Goal: Task Accomplishment & Management: Use online tool/utility

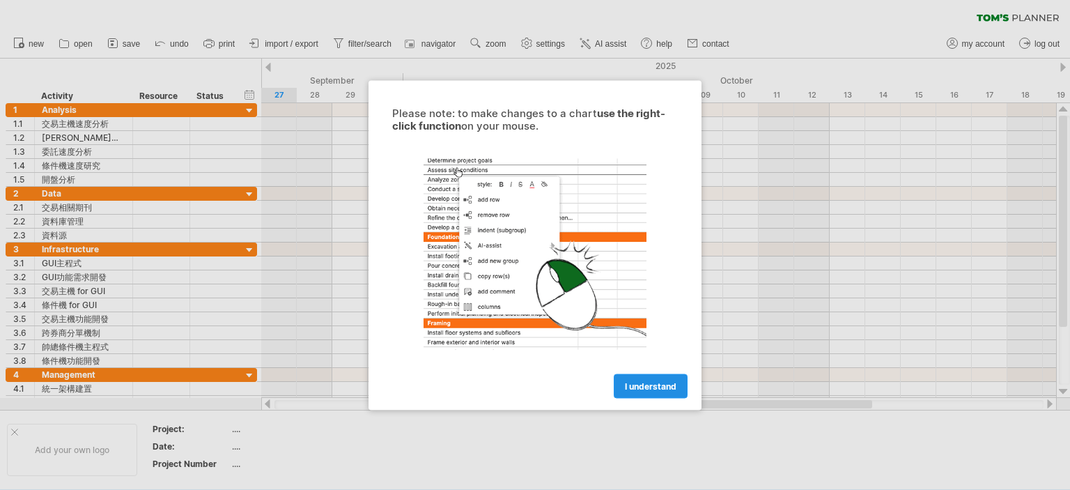
click at [651, 390] on span "I understand" at bounding box center [651, 385] width 52 height 10
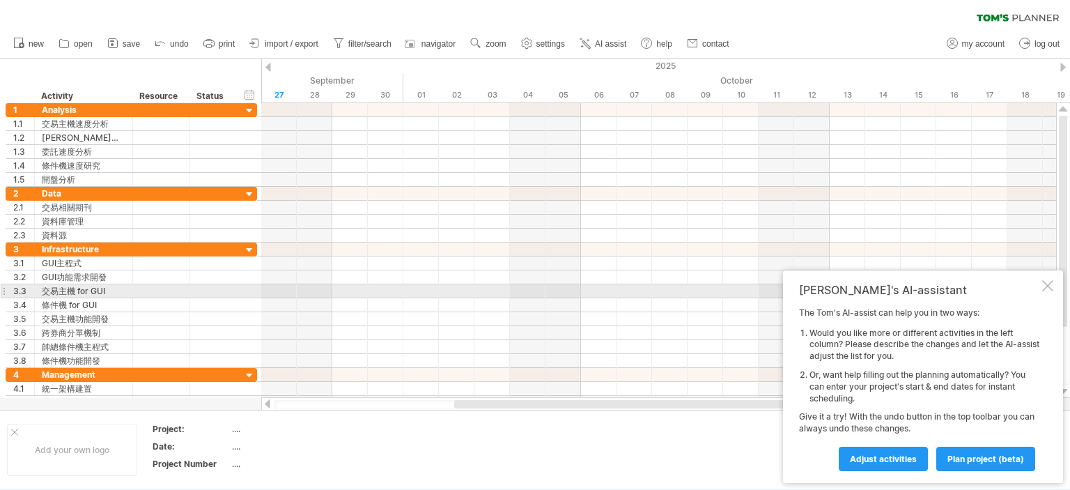
click at [1045, 287] on div at bounding box center [1047, 285] width 11 height 11
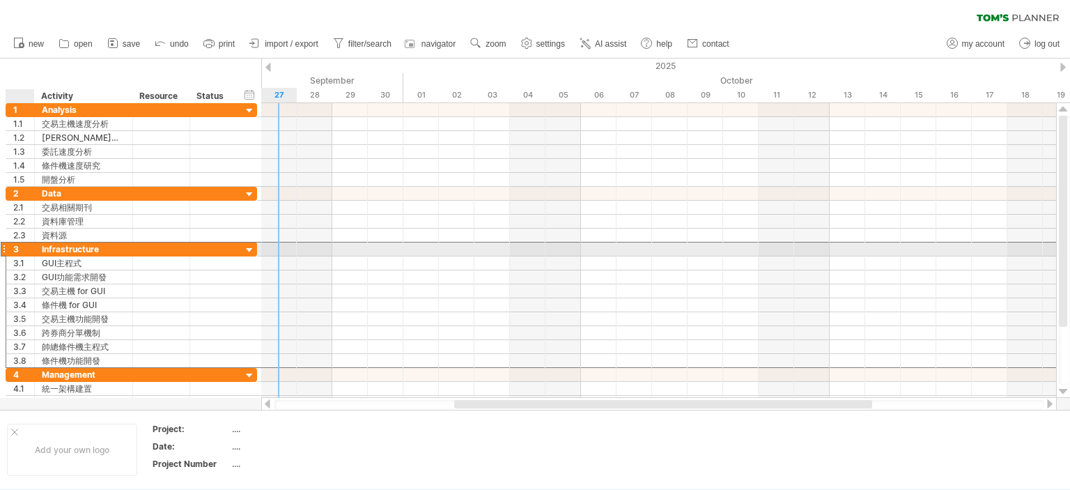
click at [20, 246] on div "3" at bounding box center [23, 248] width 21 height 13
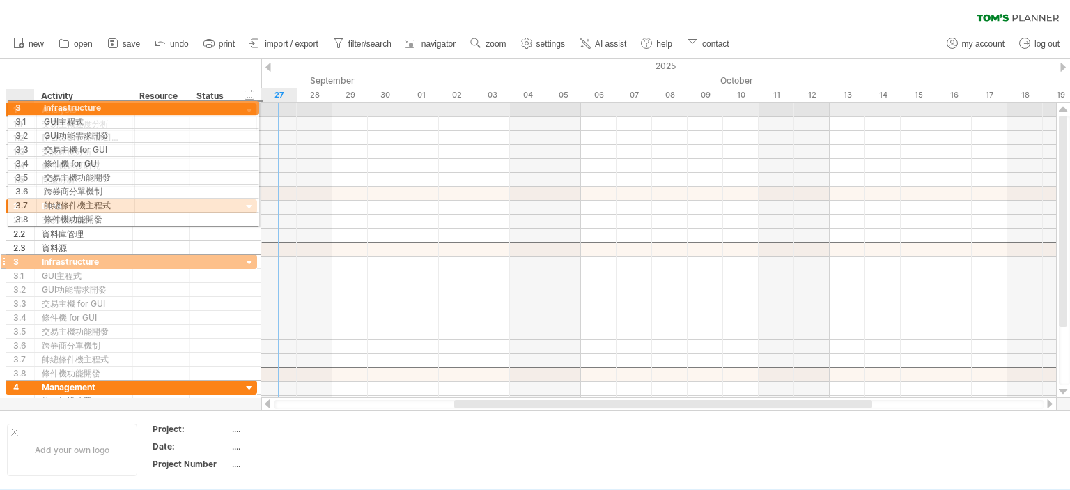
drag, startPoint x: 13, startPoint y: 251, endPoint x: 13, endPoint y: 105, distance: 146.3
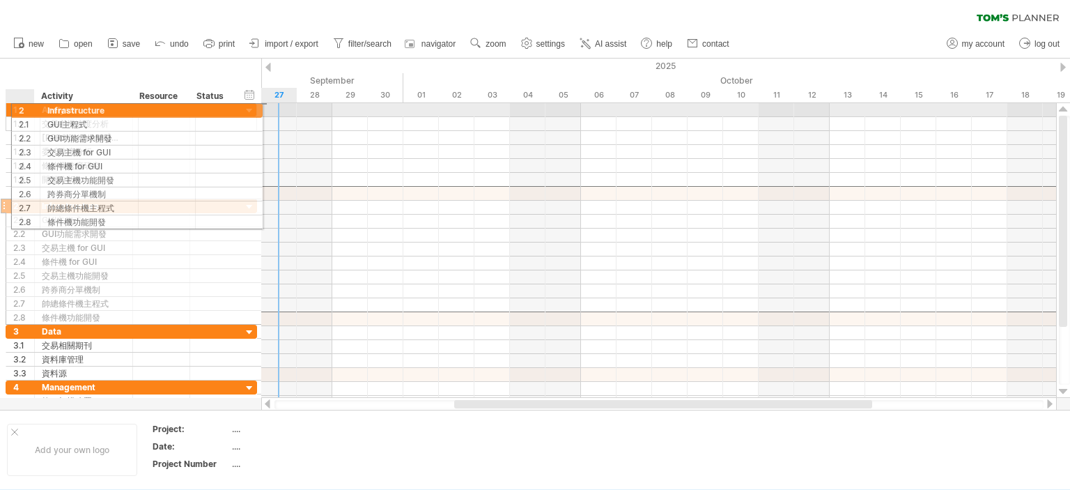
drag, startPoint x: 28, startPoint y: 193, endPoint x: 28, endPoint y: 108, distance: 85.0
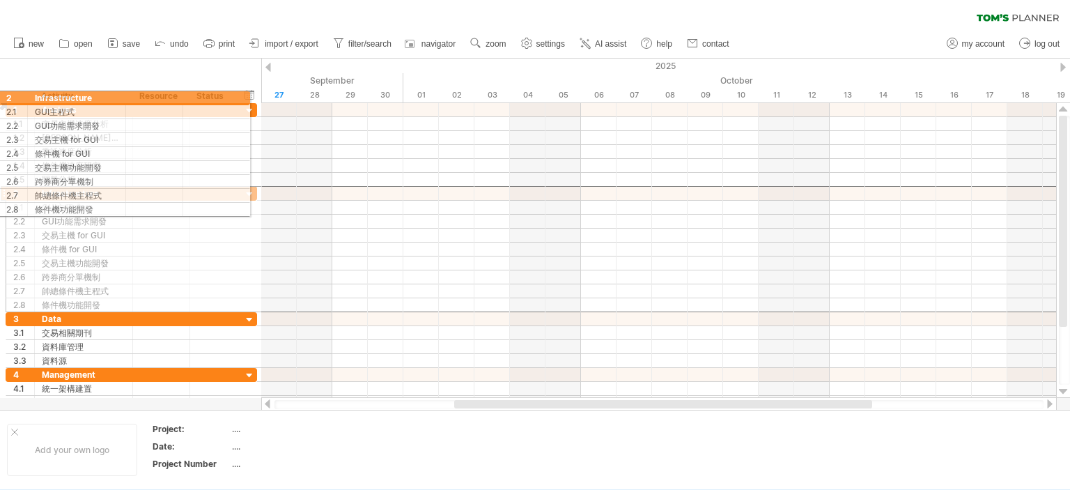
drag, startPoint x: 10, startPoint y: 196, endPoint x: 0, endPoint y: 95, distance: 100.8
click at [0, 95] on div "Trying to reach [DOMAIN_NAME] Connected again... 0% clear filter new 1" at bounding box center [535, 245] width 1070 height 490
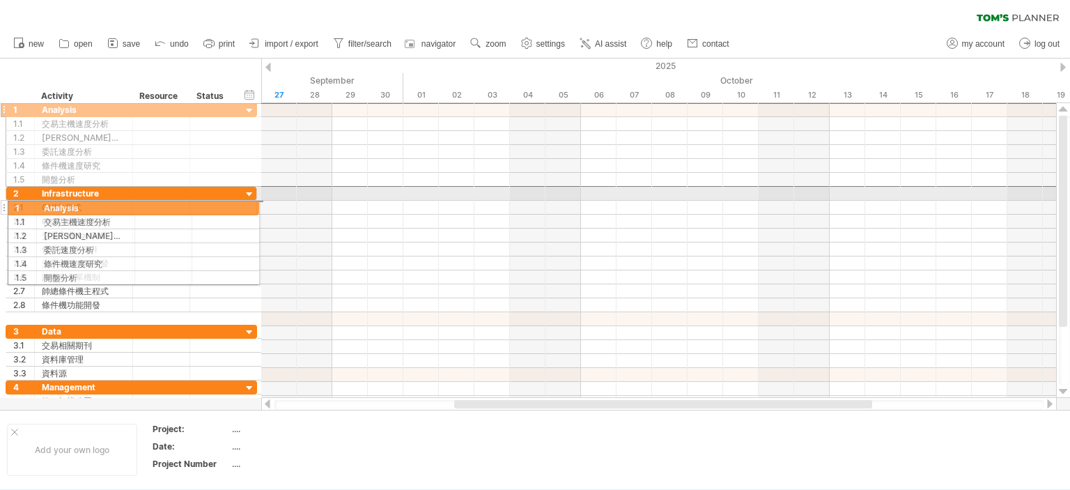
drag, startPoint x: 12, startPoint y: 111, endPoint x: 8, endPoint y: 206, distance: 94.8
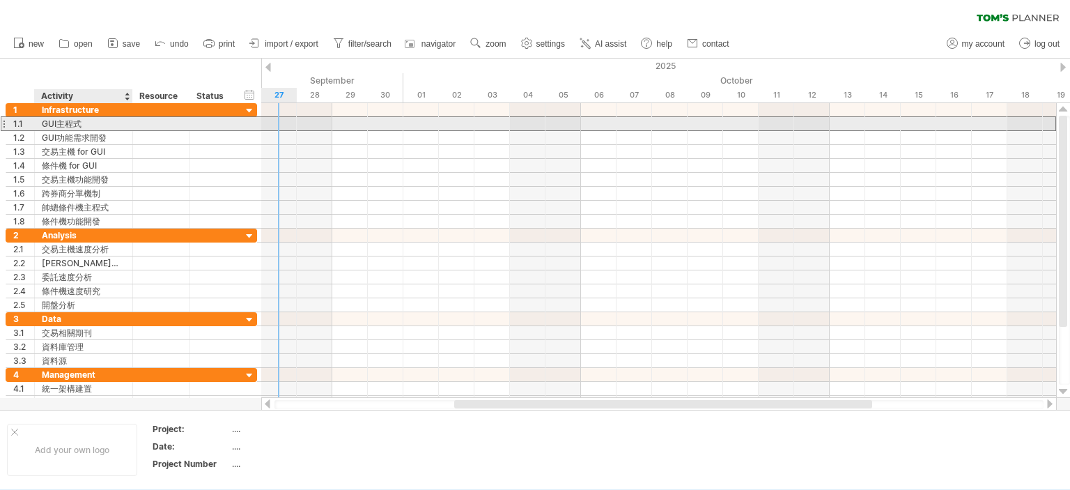
click at [85, 121] on div "GUI主程式" at bounding box center [84, 123] width 84 height 13
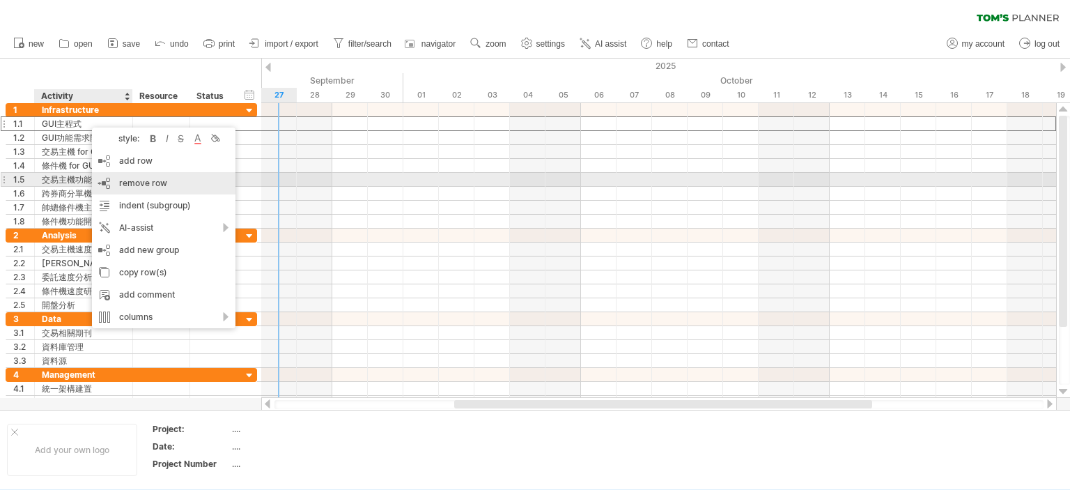
click at [164, 186] on span "remove row" at bounding box center [143, 183] width 48 height 10
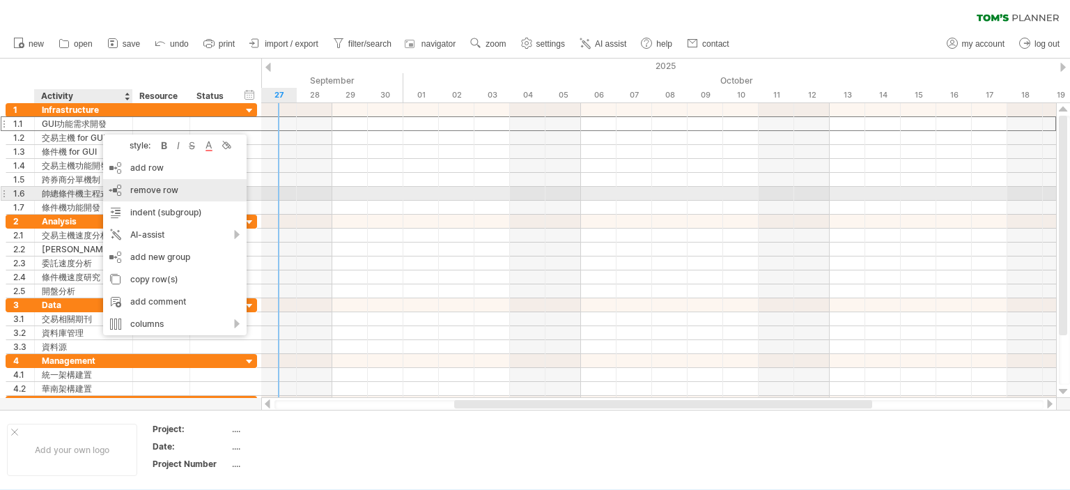
click at [154, 190] on span "remove row" at bounding box center [154, 190] width 48 height 10
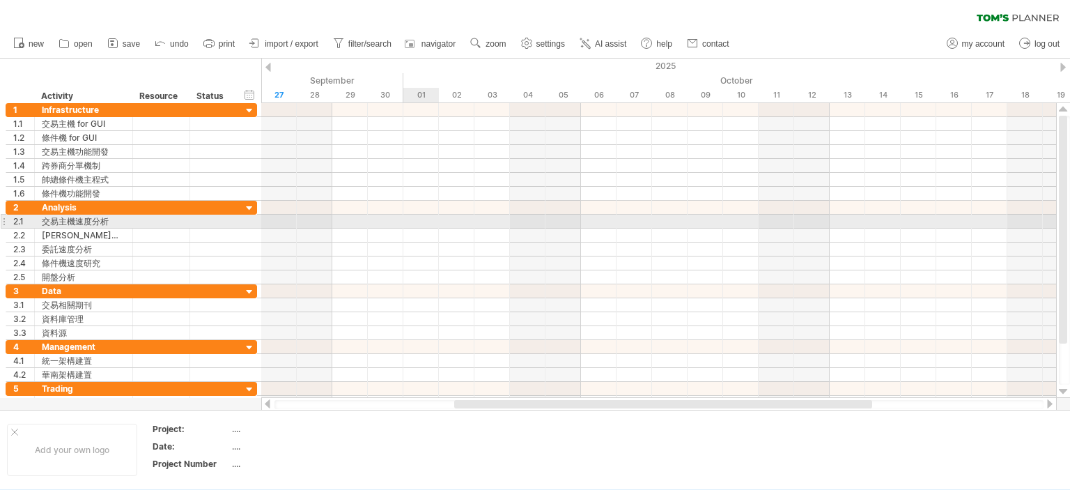
drag, startPoint x: 24, startPoint y: 73, endPoint x: 385, endPoint y: 201, distance: 382.3
click at [385, 201] on div "Trying to reach [DOMAIN_NAME] Connected again... 0% clear filter new 1" at bounding box center [535, 245] width 1070 height 490
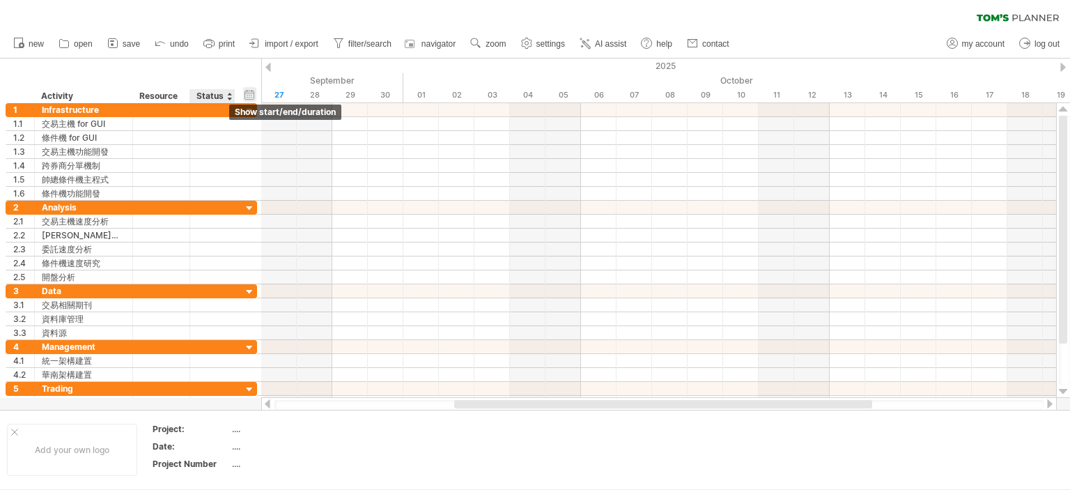
click at [247, 95] on div "hide start/end/duration show start/end/duration" at bounding box center [249, 94] width 13 height 15
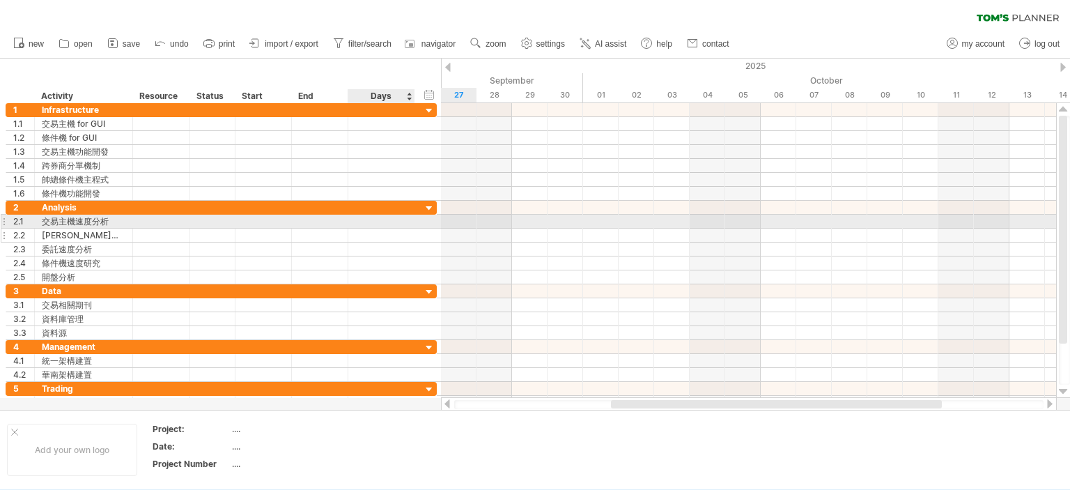
drag, startPoint x: 27, startPoint y: 65, endPoint x: 364, endPoint y: 235, distance: 376.7
click at [364, 235] on div "Trying to reach [DOMAIN_NAME] Connected again... 0% clear filter new 1" at bounding box center [535, 245] width 1070 height 490
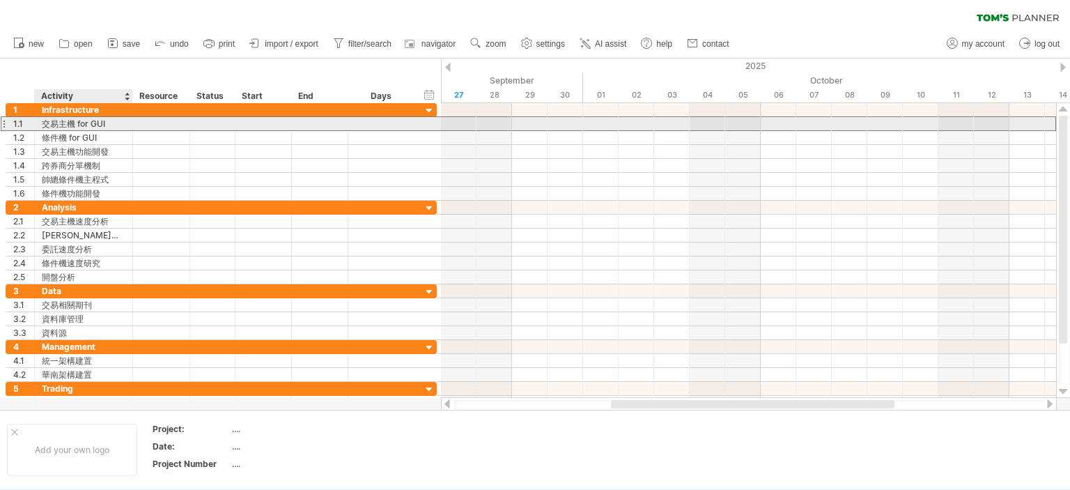
click at [86, 126] on div "交易主機 for GUI" at bounding box center [84, 123] width 84 height 13
click at [109, 120] on input "**********" at bounding box center [84, 123] width 84 height 13
click at [48, 127] on div "交易主機" at bounding box center [84, 123] width 84 height 13
type input "**********"
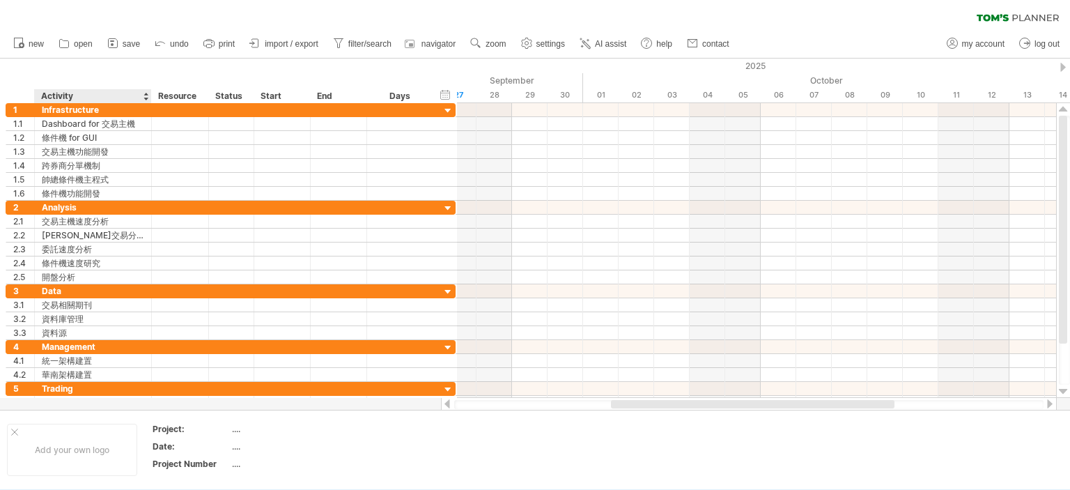
drag, startPoint x: 131, startPoint y: 93, endPoint x: 150, endPoint y: 93, distance: 19.5
click at [150, 93] on div at bounding box center [150, 96] width 5 height 14
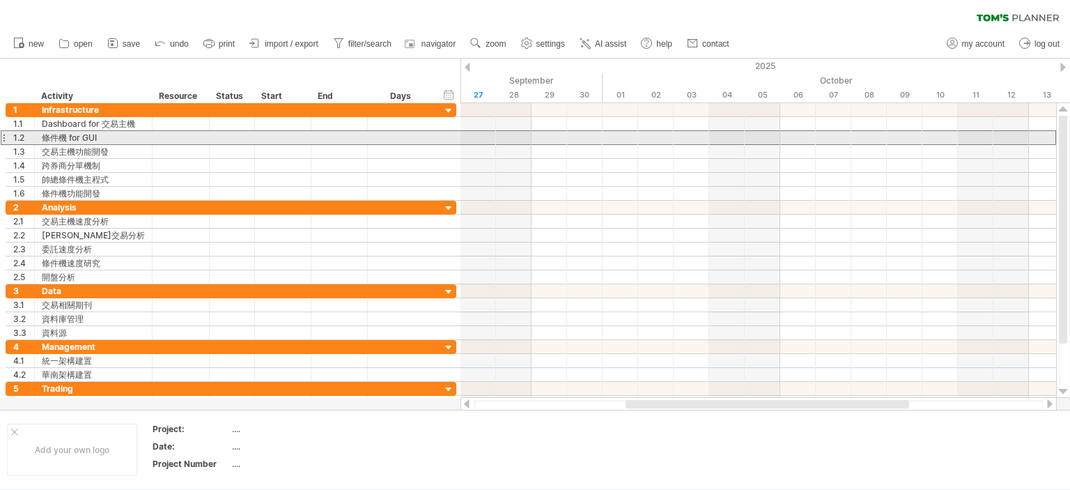
click at [102, 137] on div "條件機 for GUI" at bounding box center [93, 137] width 103 height 13
click at [53, 138] on div "條件機" at bounding box center [93, 137] width 103 height 13
type input "**********"
